Goal: Task Accomplishment & Management: Use online tool/utility

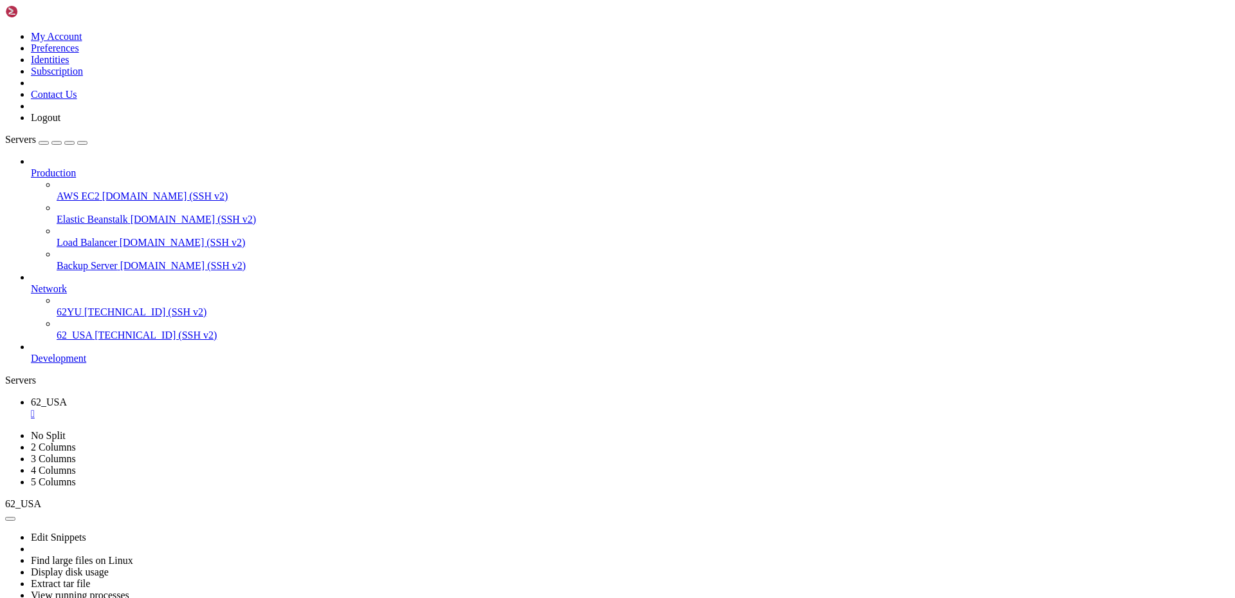
drag, startPoint x: 1078, startPoint y: 954, endPoint x: 1235, endPoint y: 670, distance: 325.3
click at [229, 408] on div "" at bounding box center [630, 414] width 1199 height 12
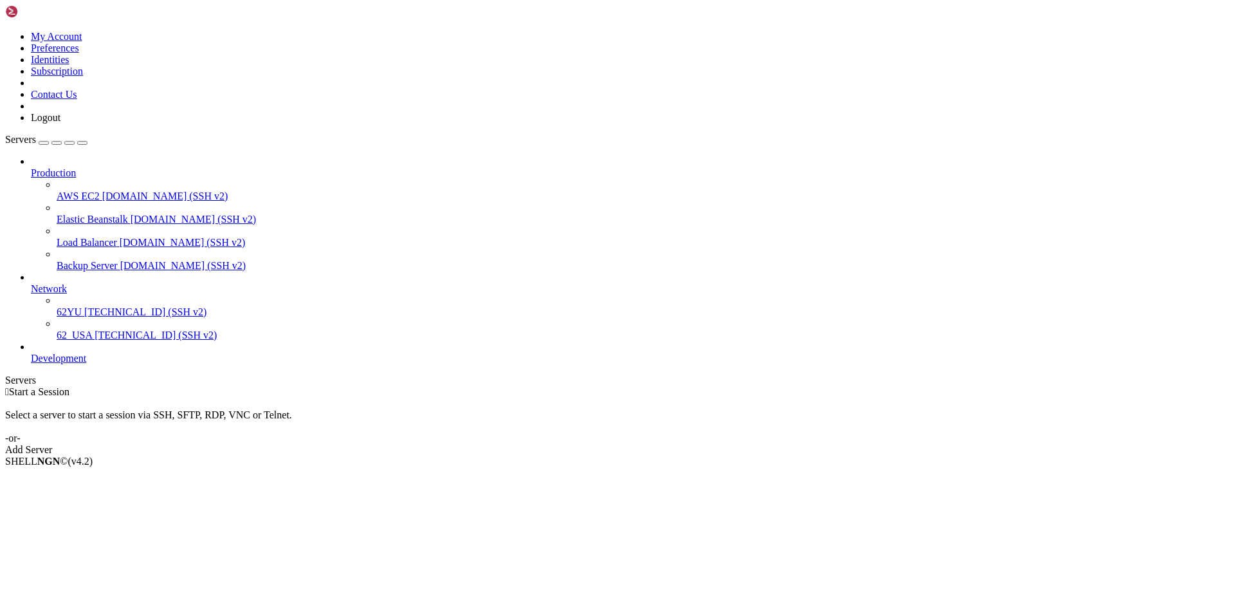
click at [62, 329] on span "62_USA" at bounding box center [74, 334] width 35 height 11
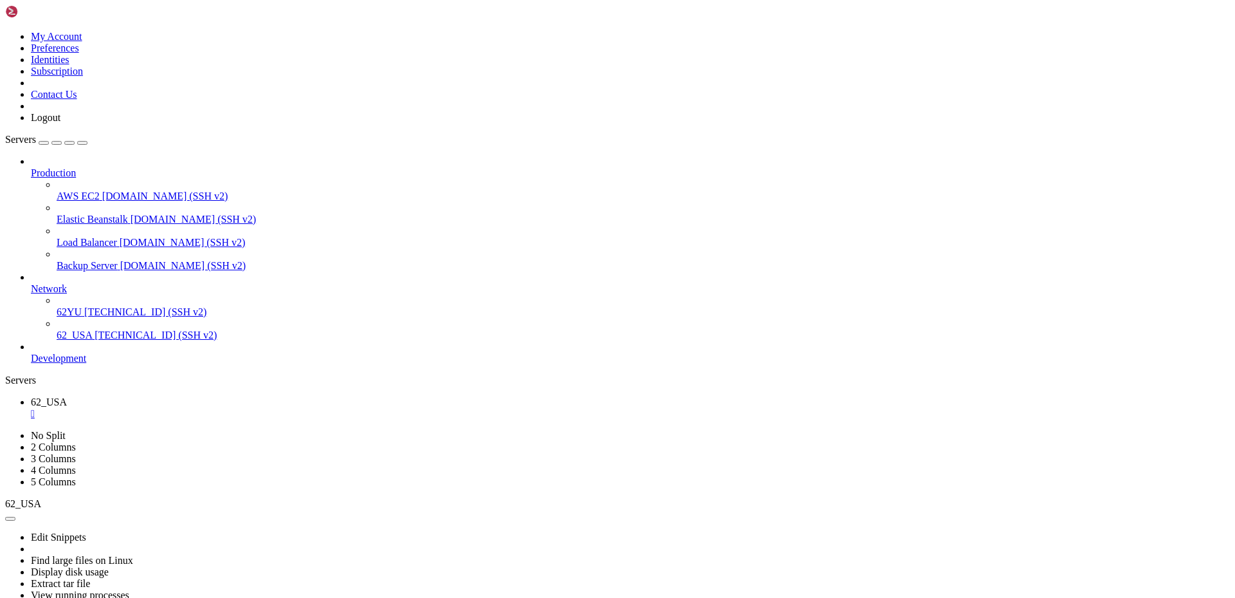
scroll to position [16686, 0]
drag, startPoint x: 313, startPoint y: 853, endPoint x: 76, endPoint y: 855, distance: 236.7
drag, startPoint x: 120, startPoint y: 796, endPoint x: 67, endPoint y: 801, distance: 53.1
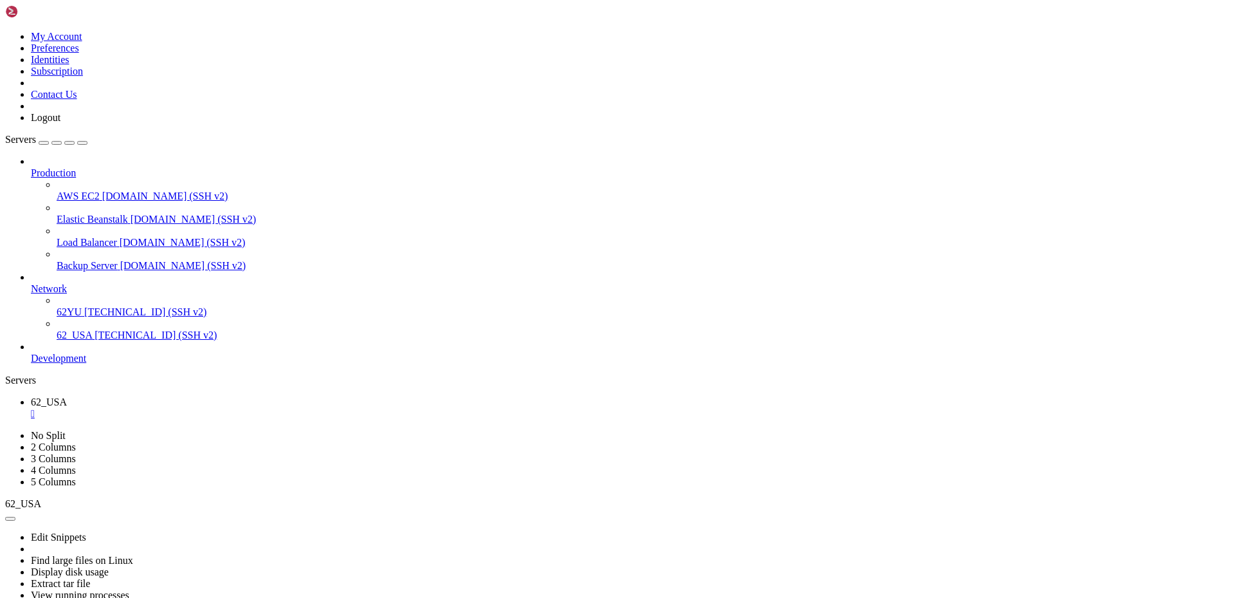
drag, startPoint x: 117, startPoint y: 799, endPoint x: 66, endPoint y: 799, distance: 51.5
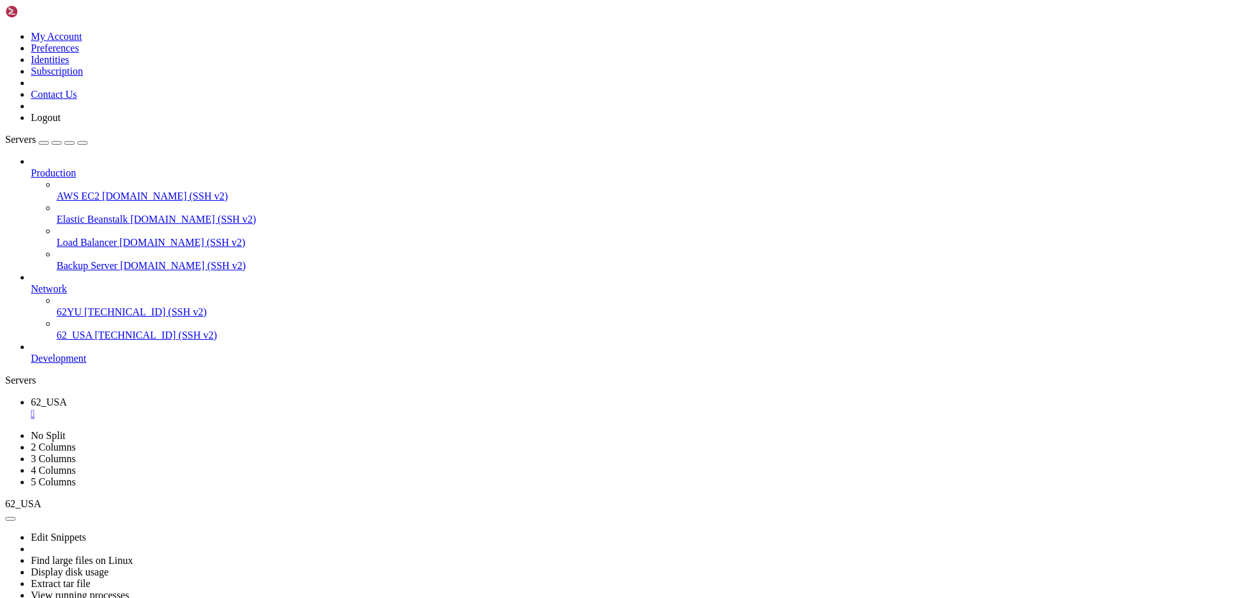
drag, startPoint x: 474, startPoint y: 1115, endPoint x: 85, endPoint y: 1113, distance: 389.1
drag, startPoint x: 184, startPoint y: 1124, endPoint x: 452, endPoint y: 1113, distance: 268.4
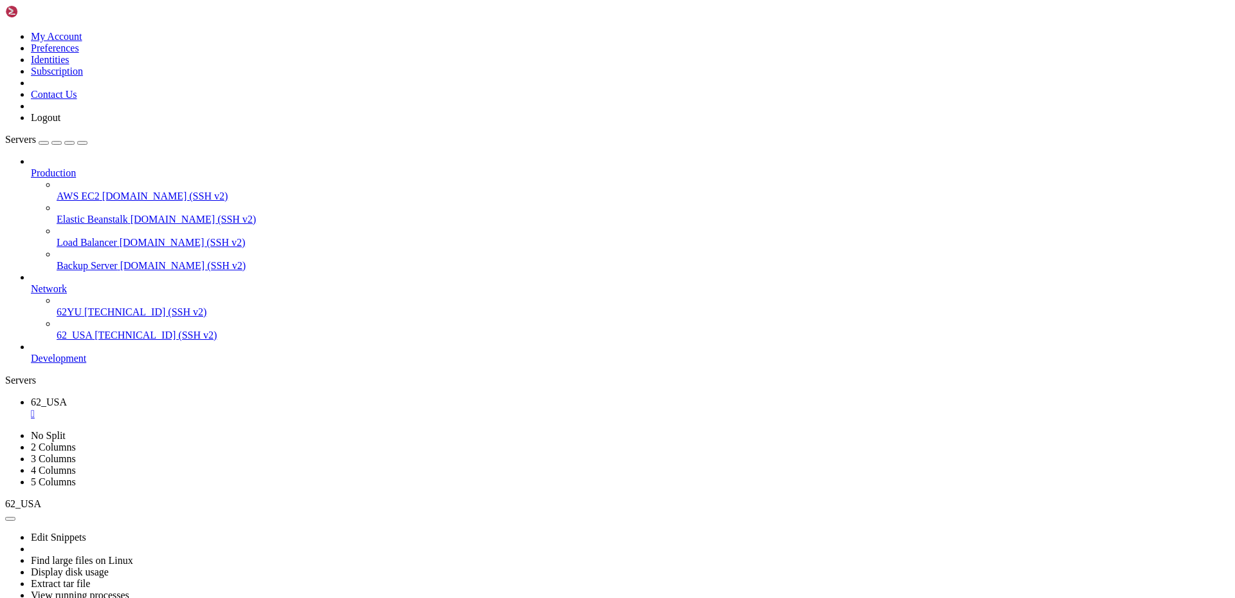
scroll to position [25389, 0]
drag, startPoint x: 318, startPoint y: 1070, endPoint x: 76, endPoint y: 1073, distance: 242.5
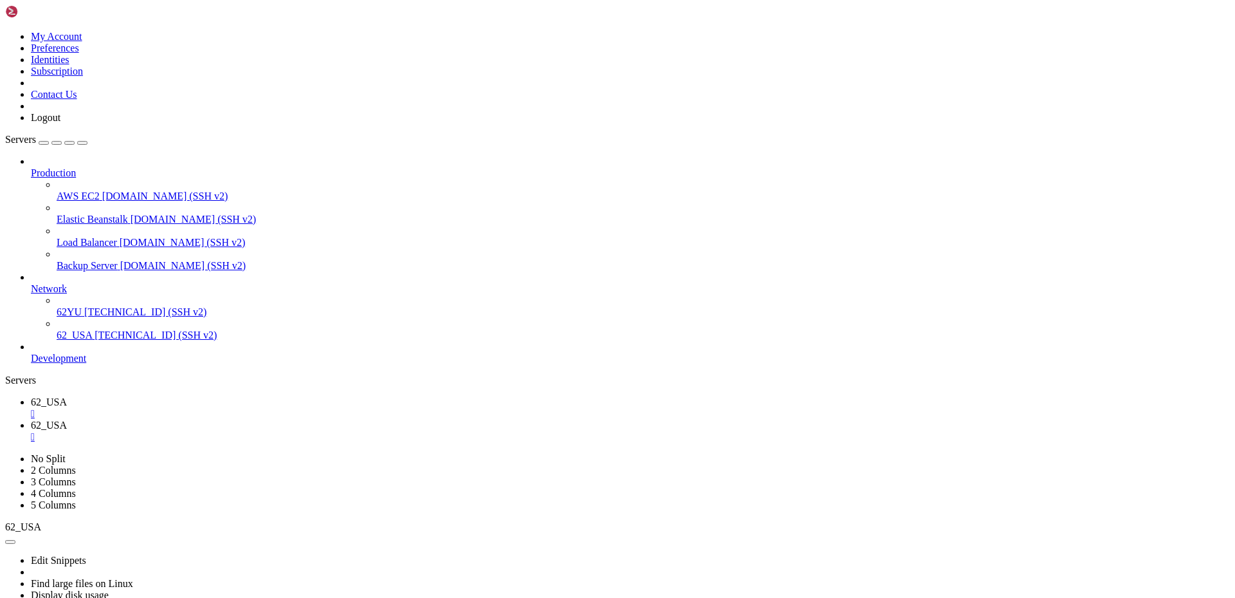
scroll to position [0, 0]
type input "/var/log"
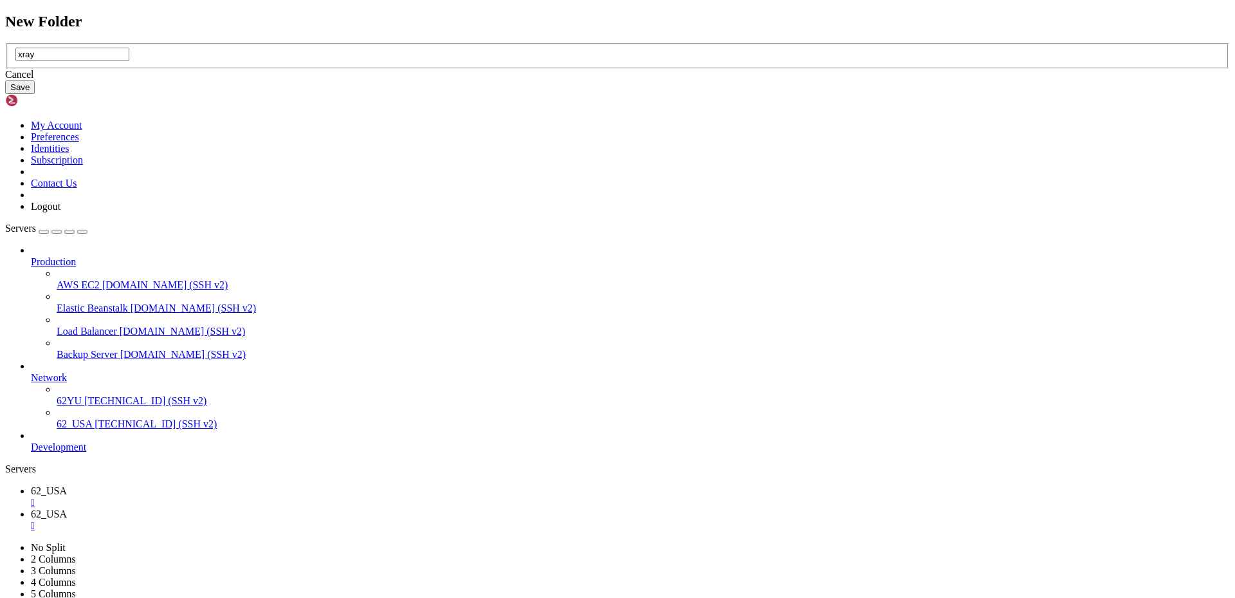
type input "xray"
click at [35, 94] on button "Save" at bounding box center [20, 87] width 30 height 14
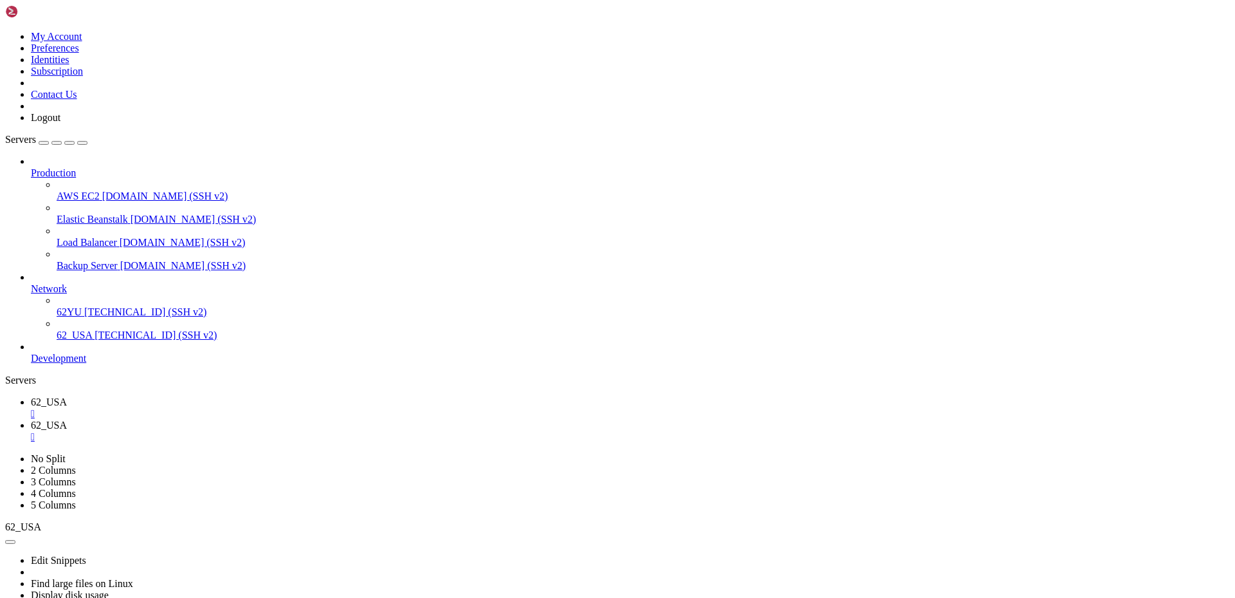
type input "/var/log/xray"
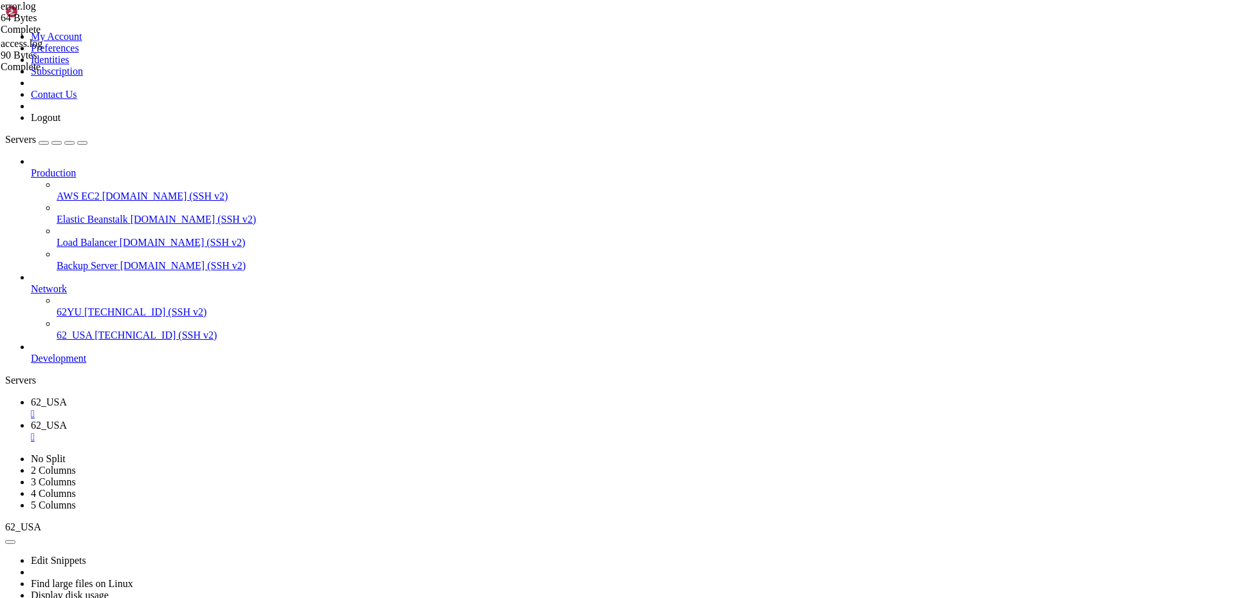
click at [67, 396] on span "62_USA" at bounding box center [49, 401] width 36 height 11
